Goal: Contribute content: Contribute content

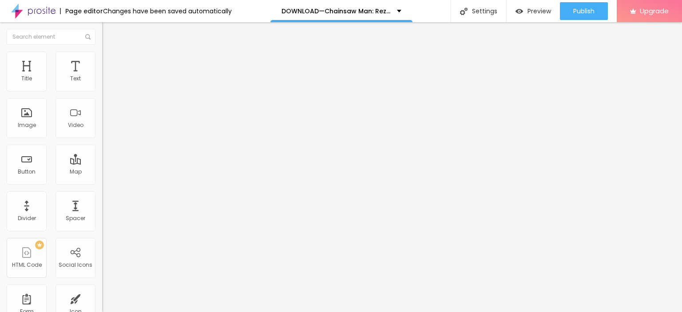
click at [102, 76] on span "Add image" at bounding box center [120, 73] width 36 height 8
click at [109, 32] on img "button" at bounding box center [112, 32] width 7 height 7
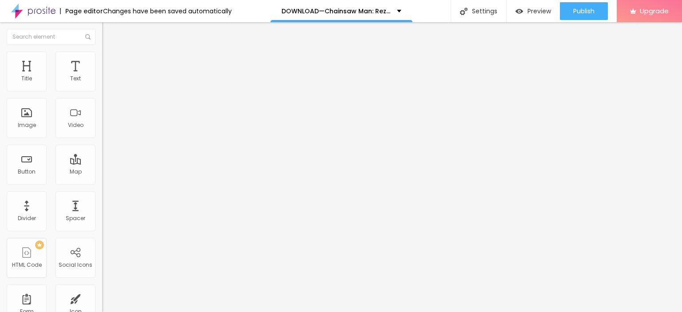
click at [102, 83] on input "Click me" at bounding box center [155, 79] width 107 height 9
paste input "LICK HERE ▶️ Chainsaw Man: Reze Arc [2025] ]"
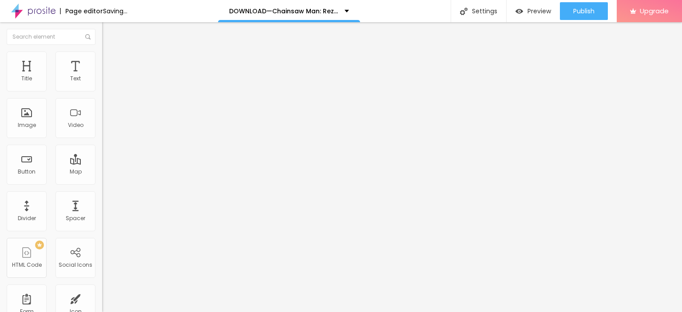
type input "CLICK HERE ▶️ Chainsaw Man: Reze Arc [2025] ]"
click at [102, 182] on input "https://" at bounding box center [155, 178] width 107 height 9
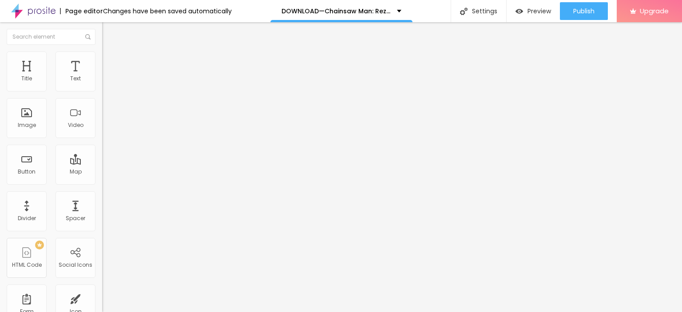
paste input "streamzy.fun/en/movie/1218925/pro"
type input "https://streamzy.fun/en/movie/1218925/pro"
click at [102, 107] on div at bounding box center [153, 103] width 102 height 7
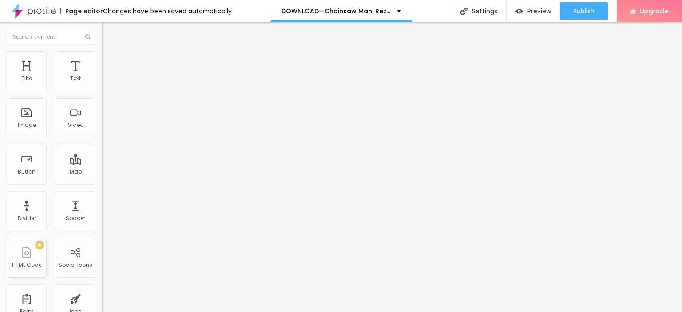
click at [102, 26] on button "Edit Button" at bounding box center [153, 32] width 102 height 20
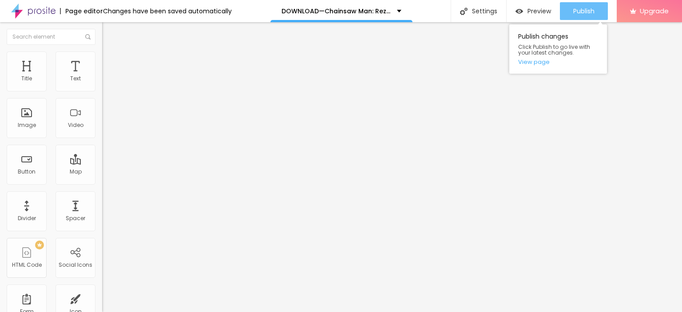
click at [573, 12] on span "Publish" at bounding box center [583, 11] width 21 height 7
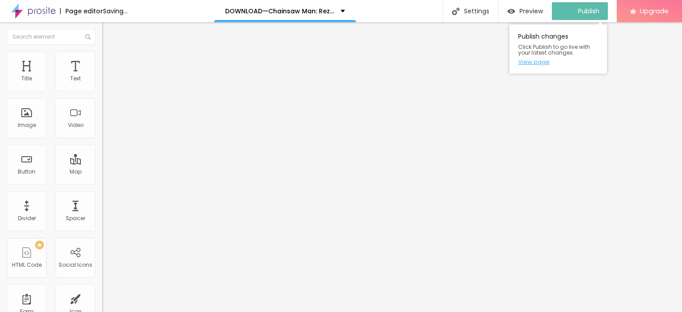
click at [538, 62] on link "View page" at bounding box center [558, 62] width 80 height 6
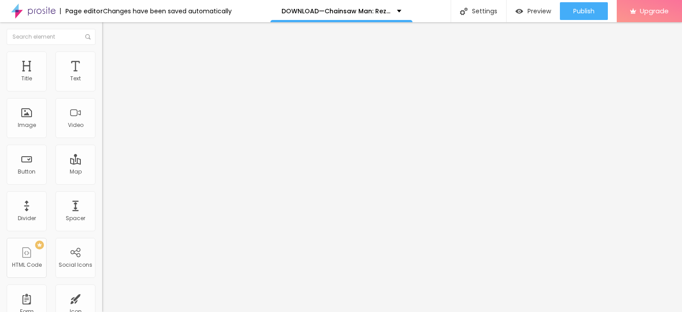
click at [39, 15] on img at bounding box center [33, 11] width 44 height 22
